Goal: Information Seeking & Learning: Learn about a topic

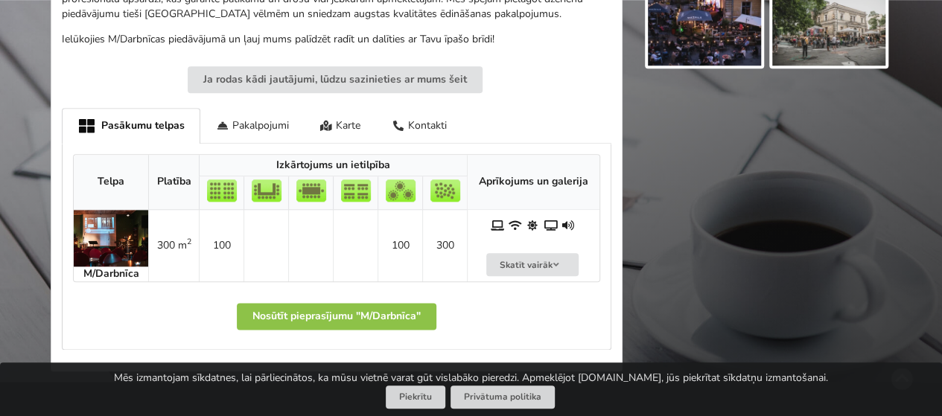
scroll to position [764, 0]
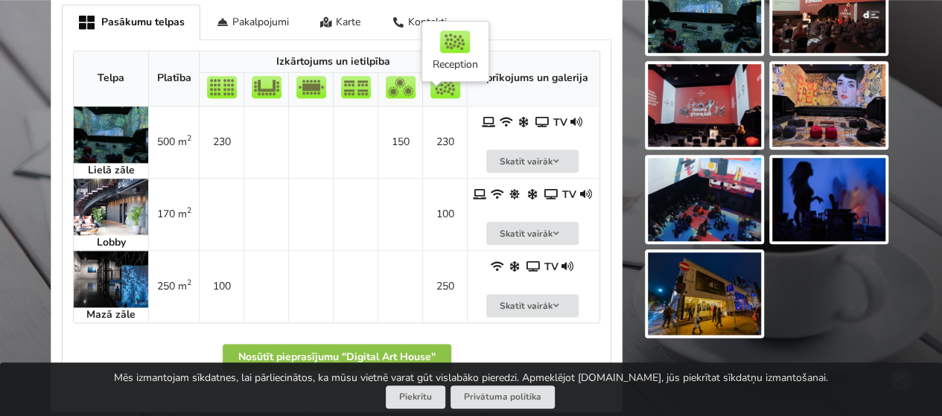
scroll to position [772, 0]
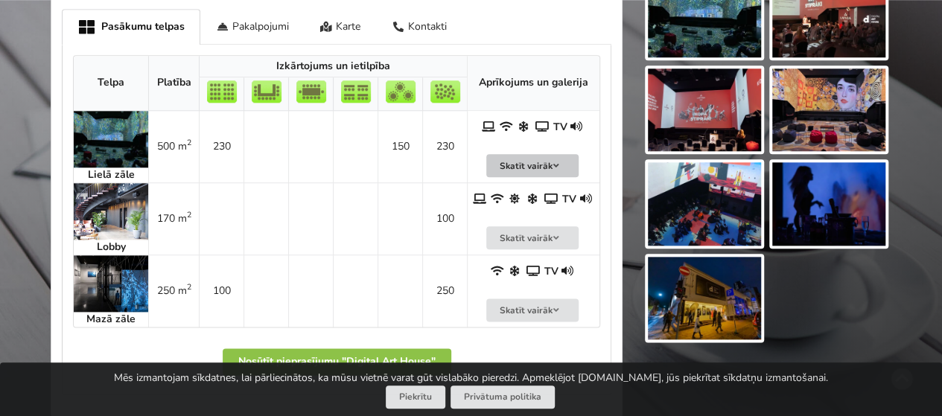
click at [511, 154] on button "Skatīt vairāk" at bounding box center [532, 165] width 92 height 23
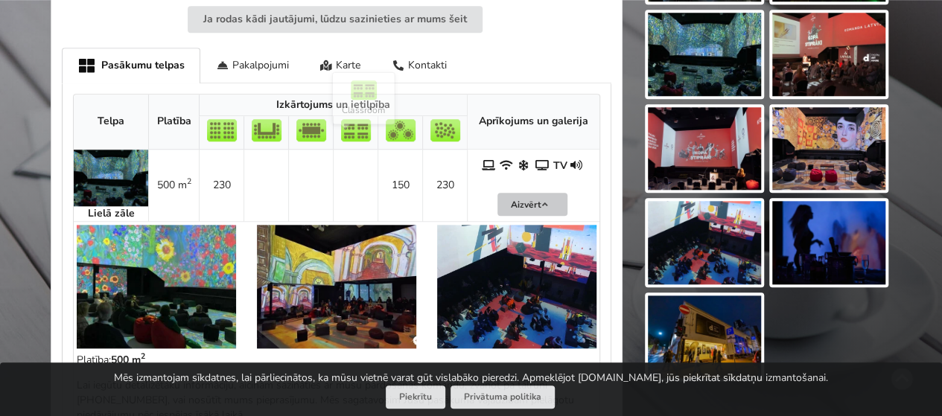
scroll to position [733, 0]
